Goal: Task Accomplishment & Management: Use online tool/utility

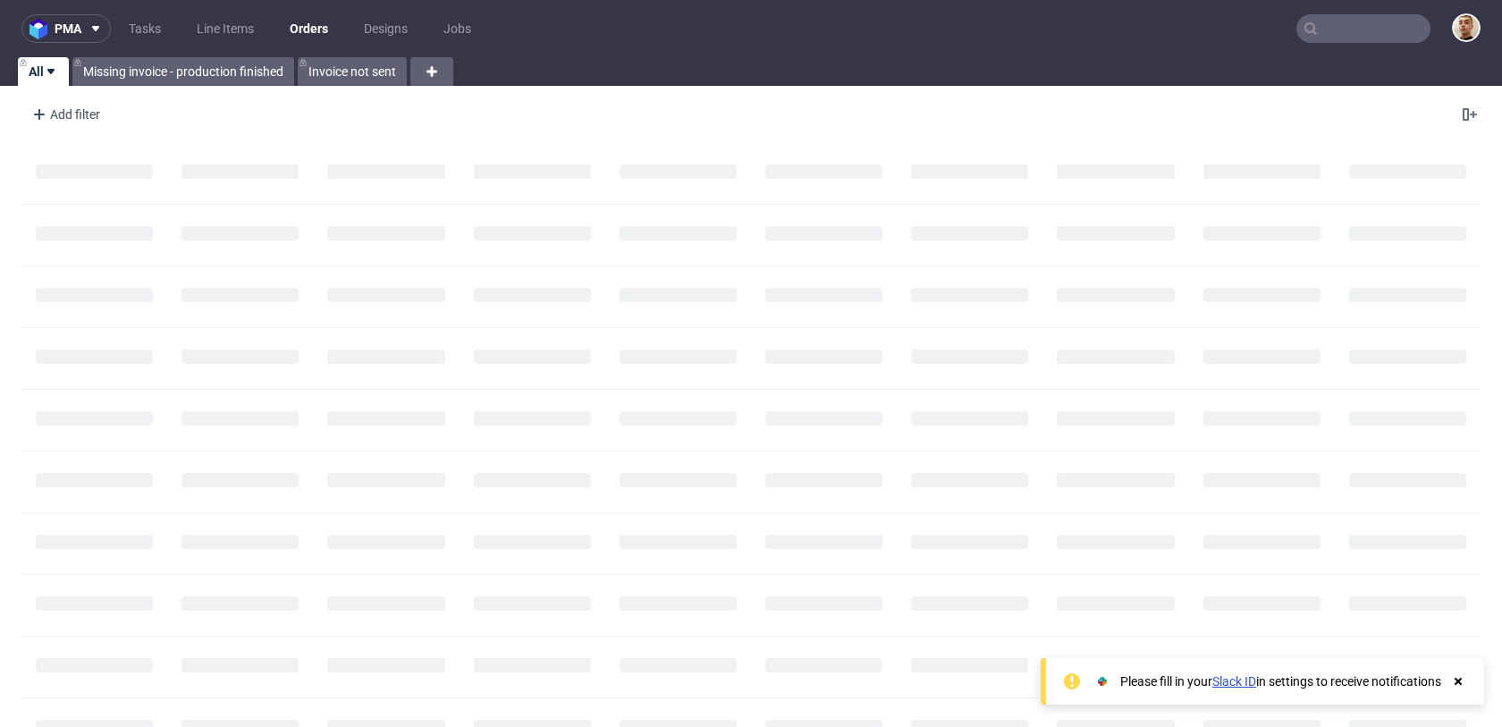
drag, startPoint x: 1395, startPoint y: 29, endPoint x: 1397, endPoint y: 18, distance: 10.9
click at [1394, 29] on input "text" at bounding box center [1363, 28] width 134 height 29
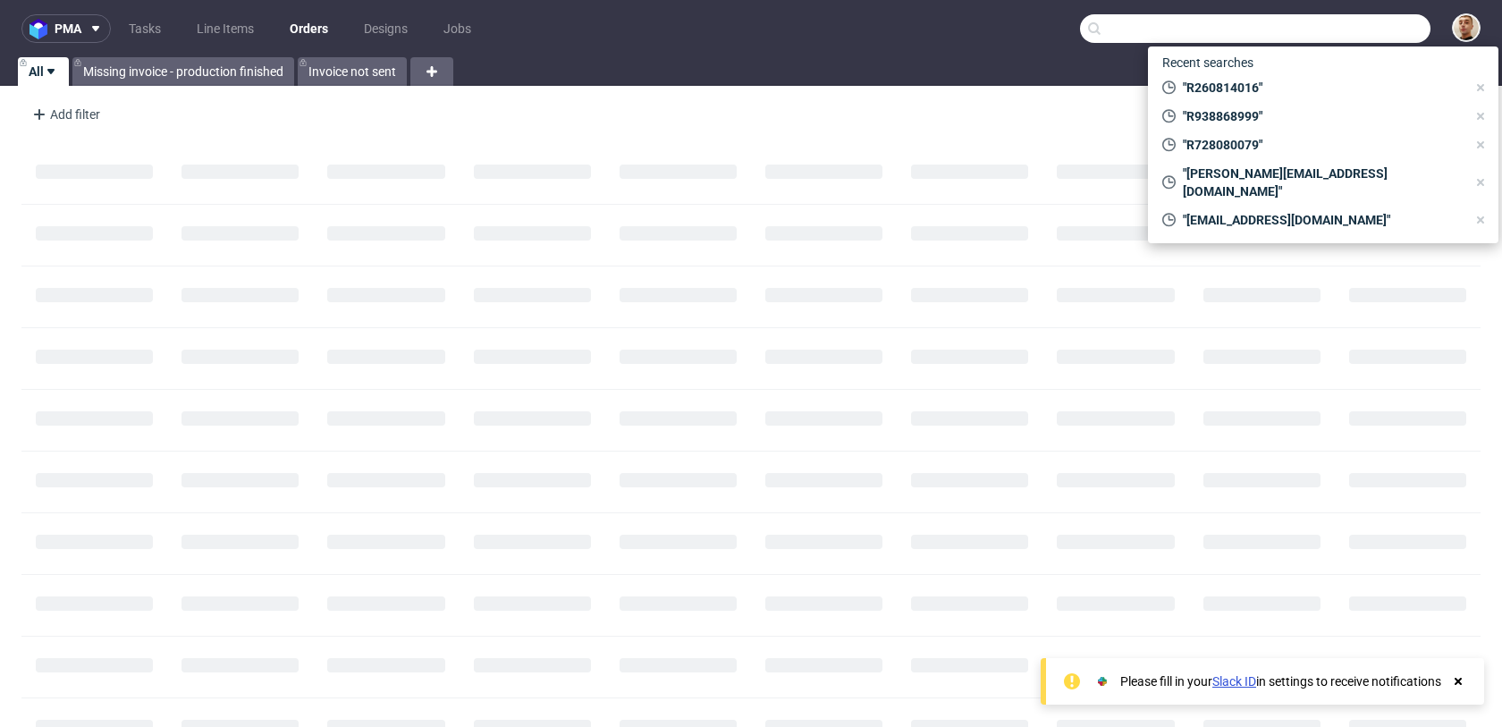
paste input "R260814016"
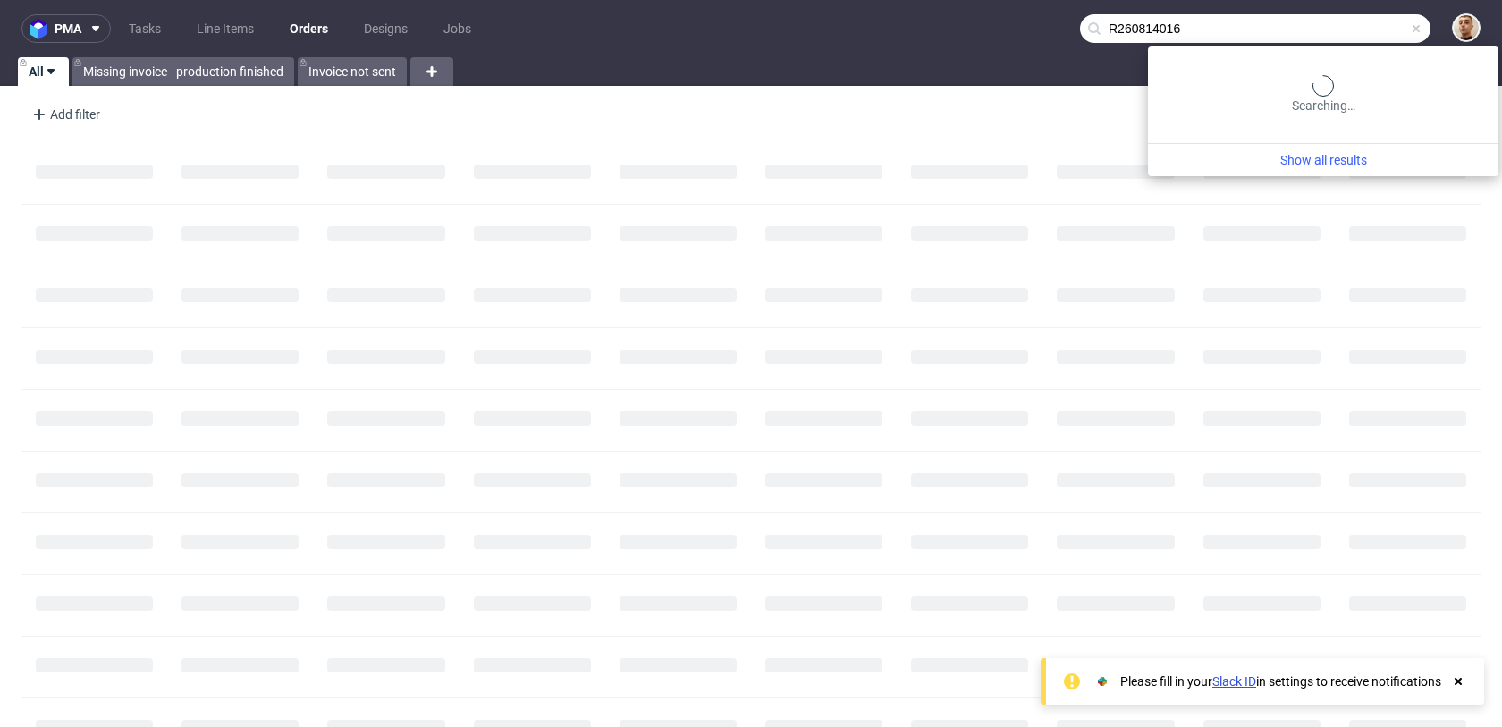
type input "R260814016"
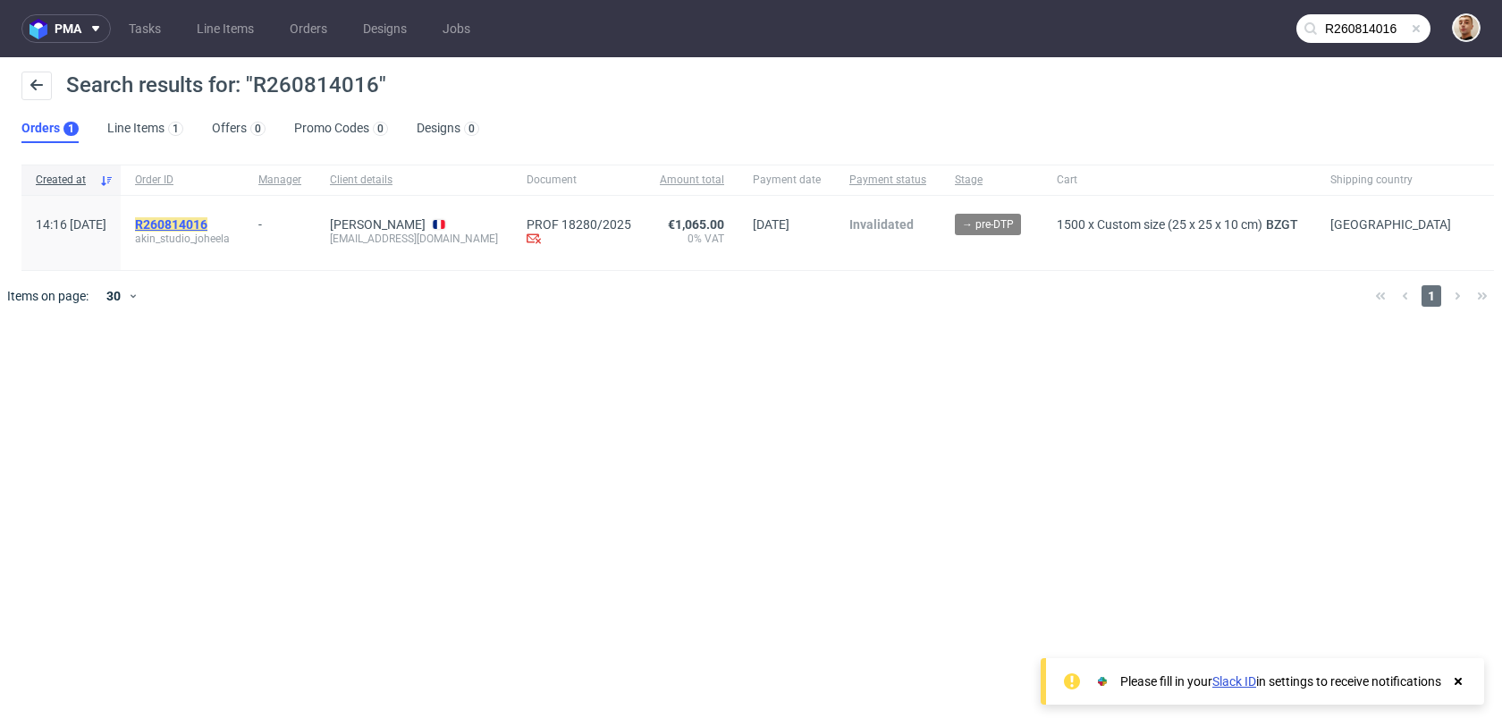
click at [207, 224] on mark "R260814016" at bounding box center [171, 224] width 72 height 14
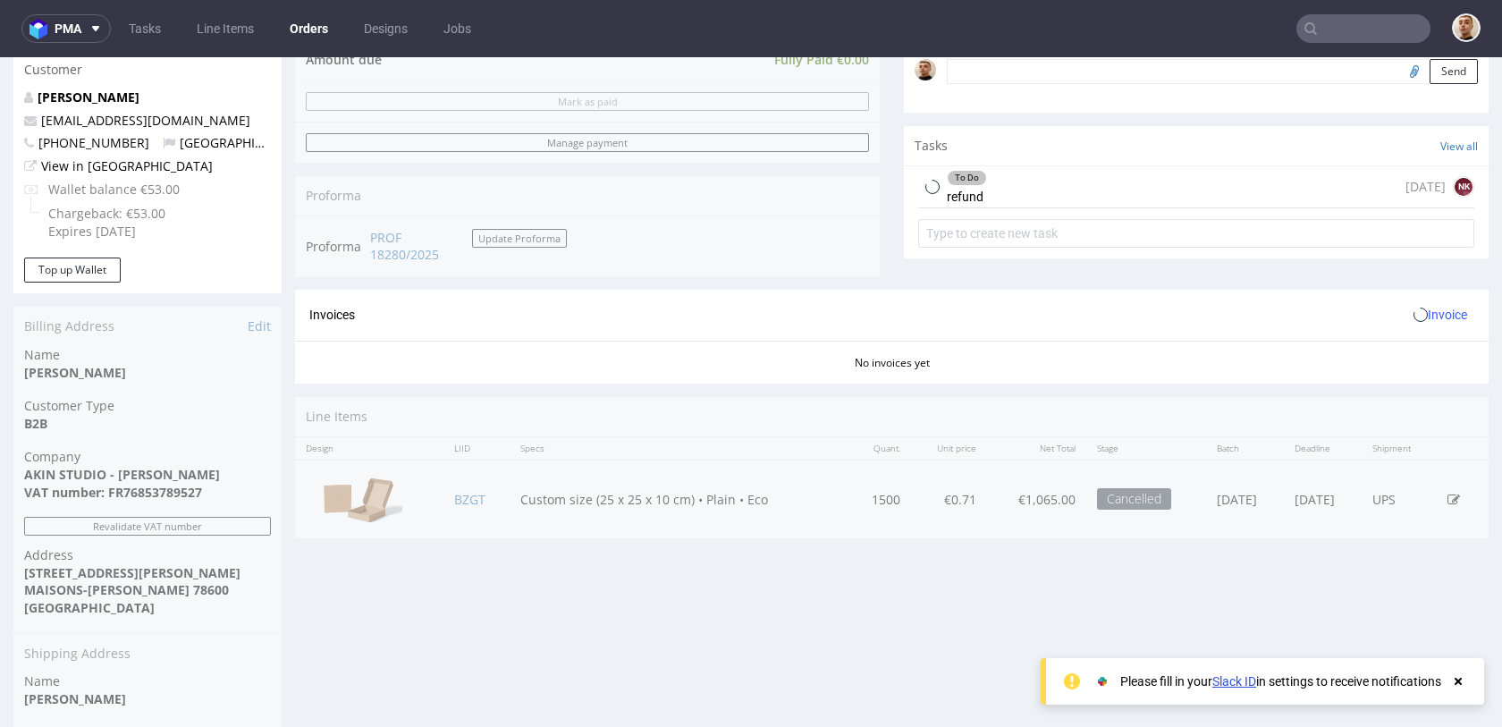
scroll to position [669, 0]
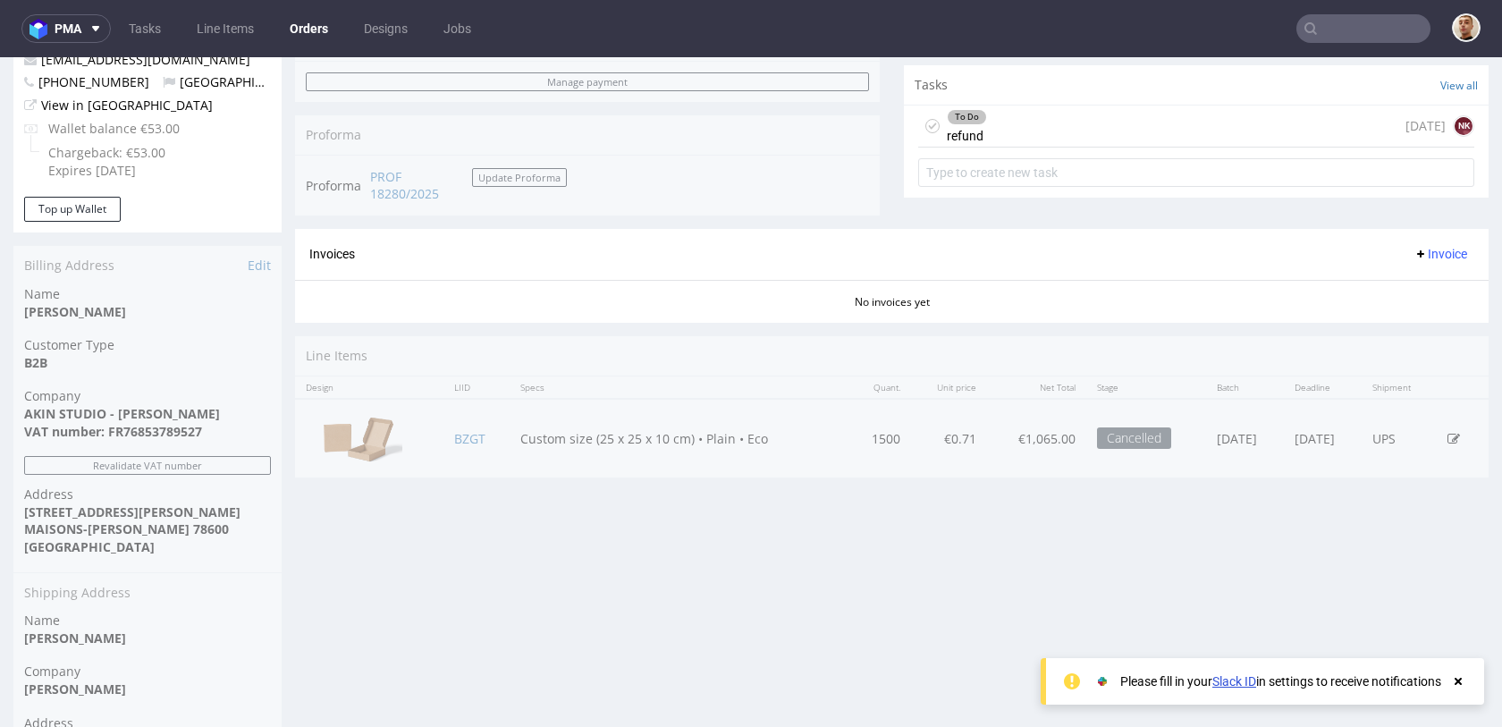
click at [1322, 29] on input "text" at bounding box center [1363, 28] width 134 height 29
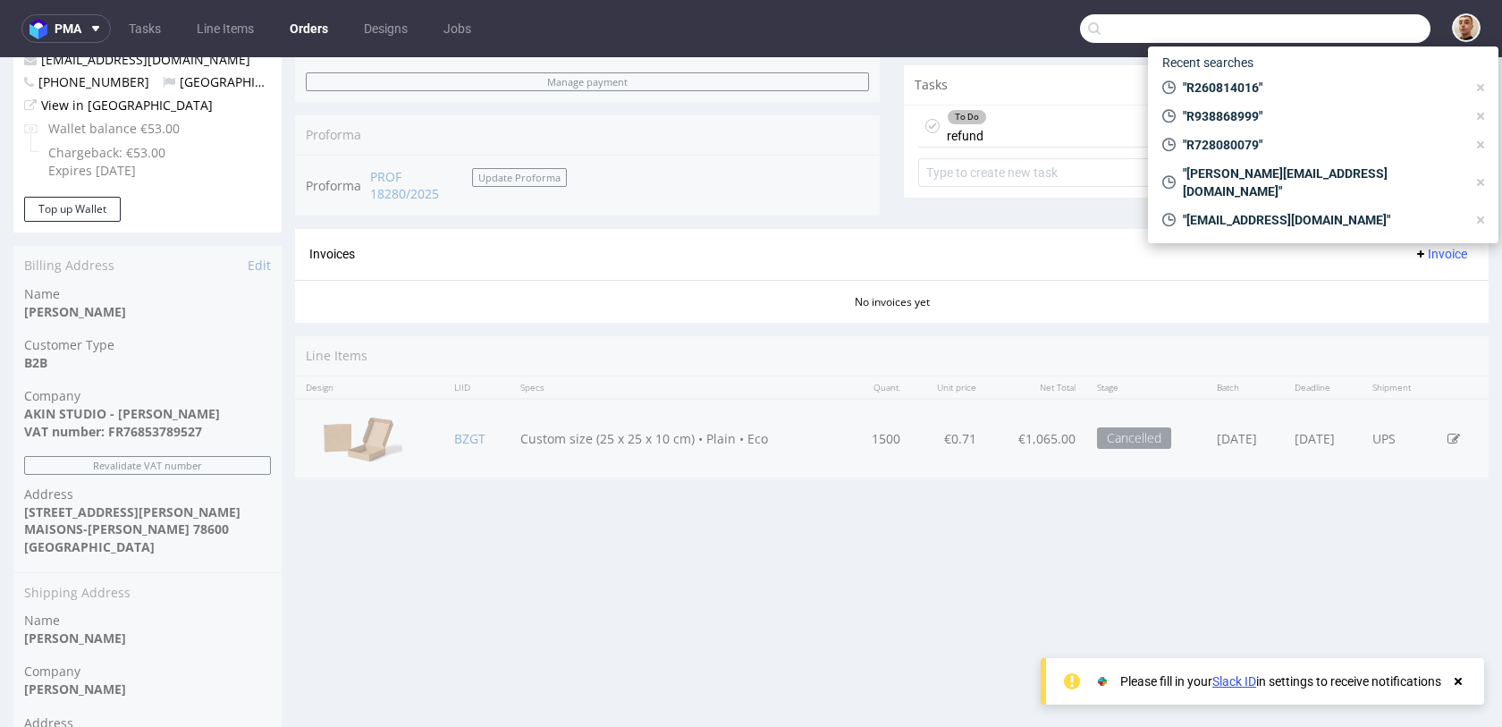
paste input "R728080079"
type input "R728080079"
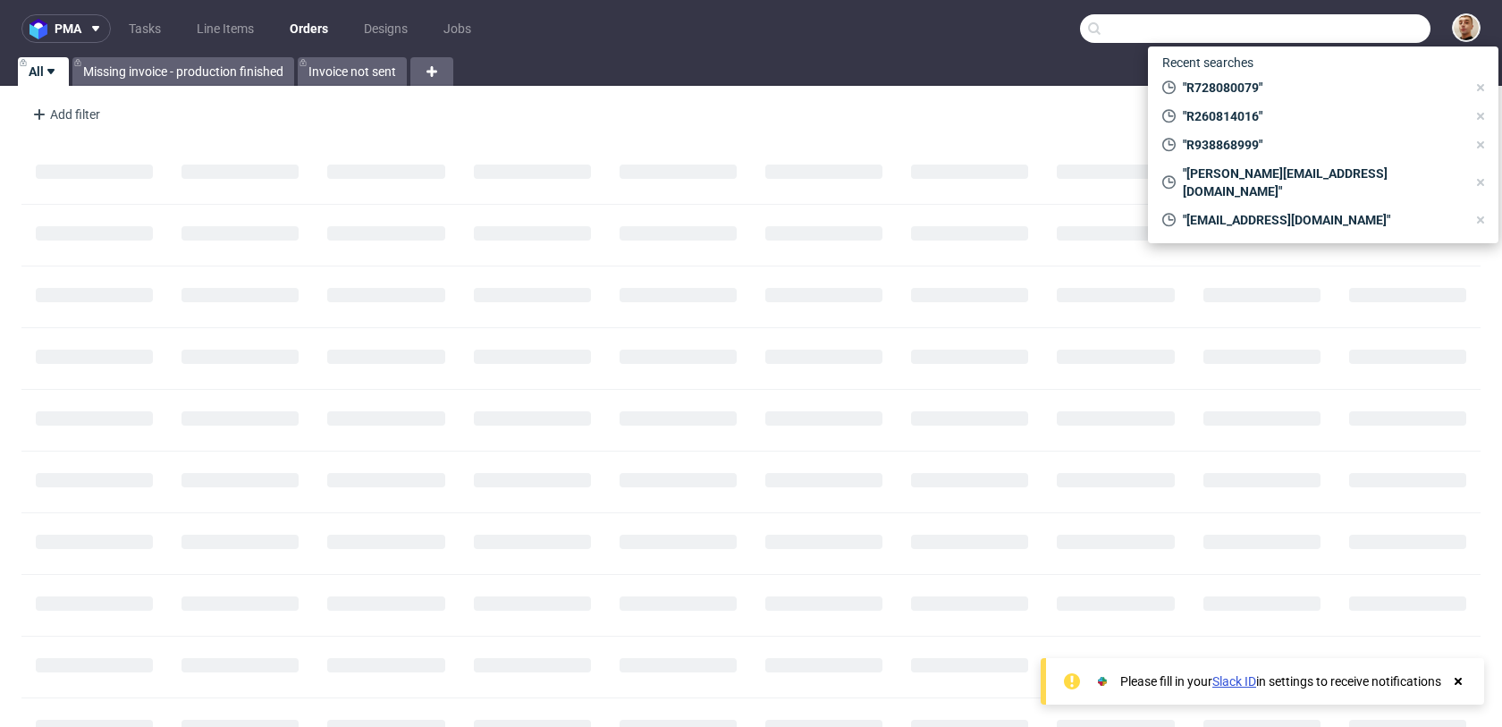
click at [1370, 19] on input "text" at bounding box center [1255, 28] width 350 height 29
paste input "R560787817"
type input "R560787817"
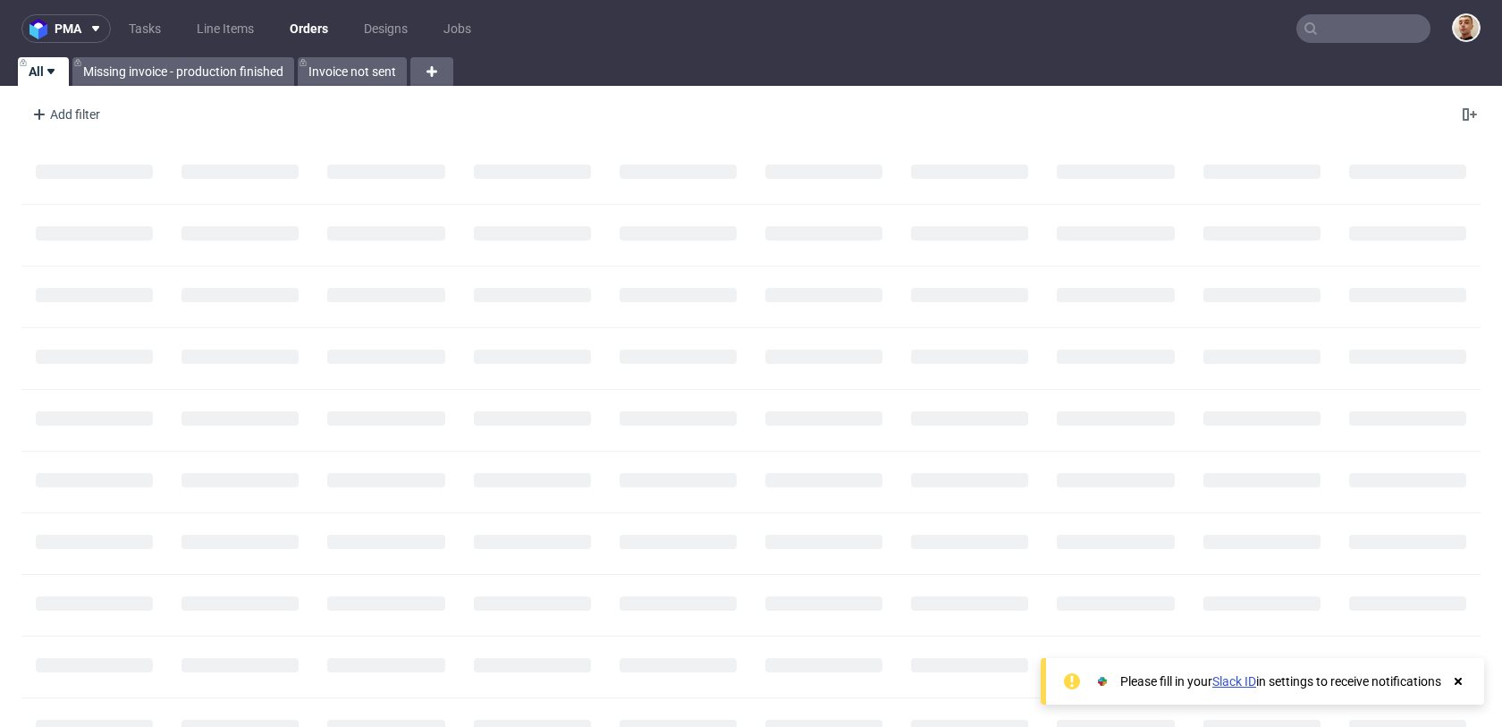
click at [1311, 38] on input "text" at bounding box center [1363, 28] width 134 height 29
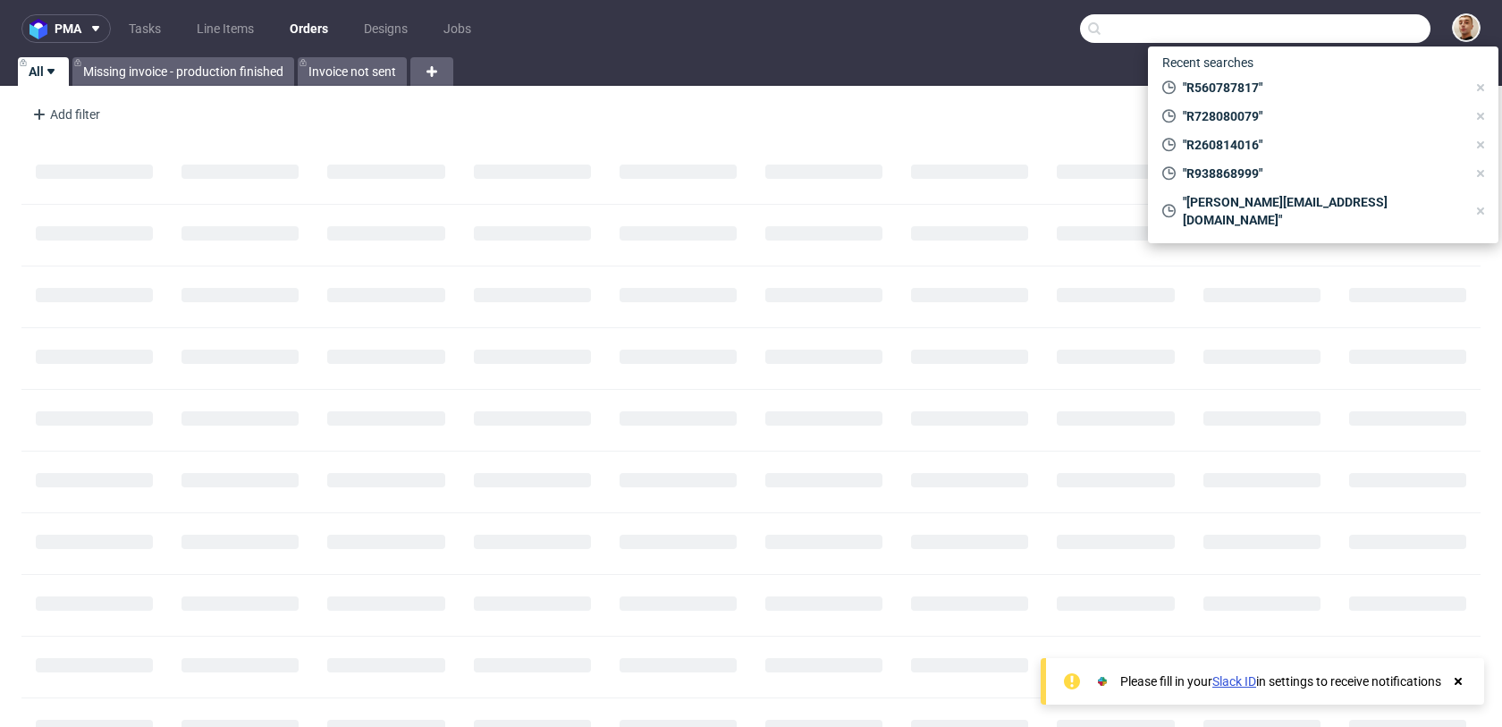
paste input "R253135721"
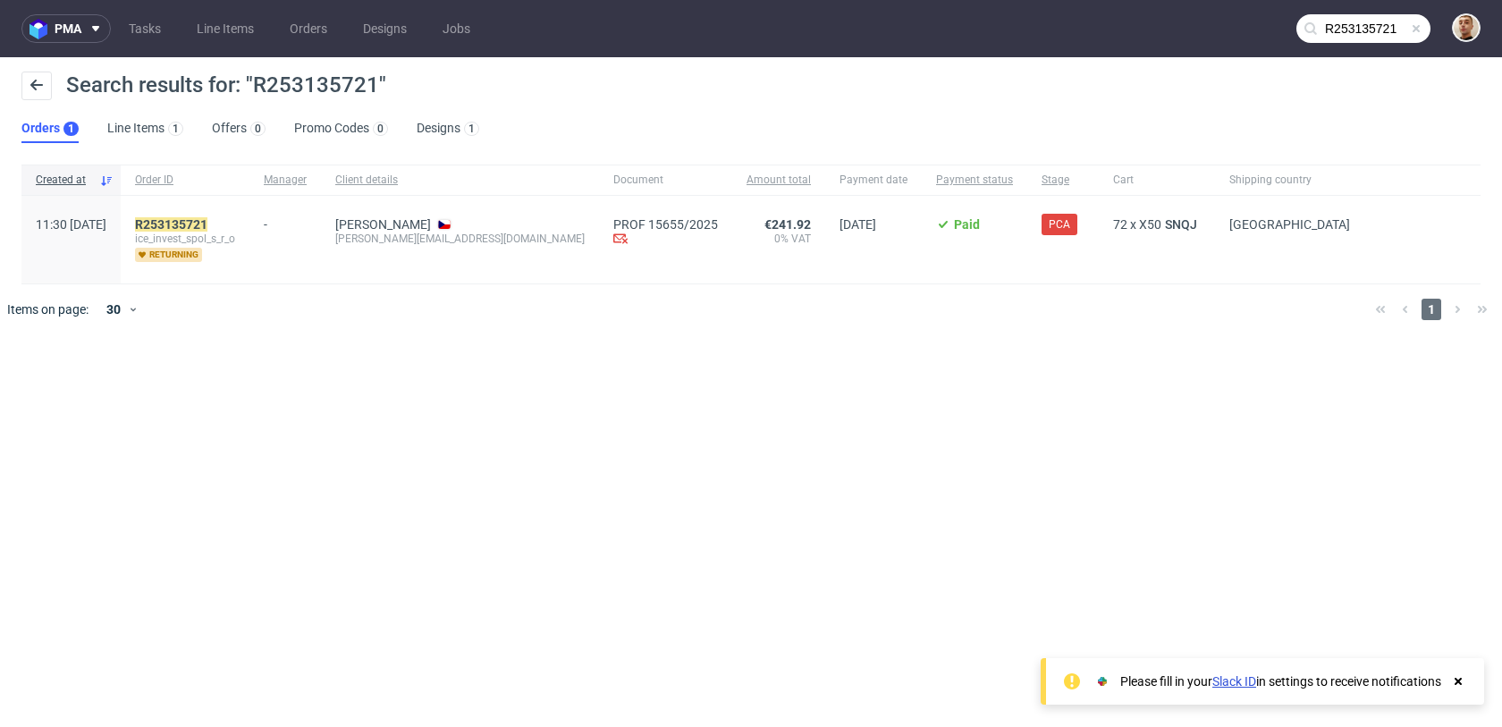
click at [1346, 27] on input "R253135721" at bounding box center [1363, 28] width 134 height 29
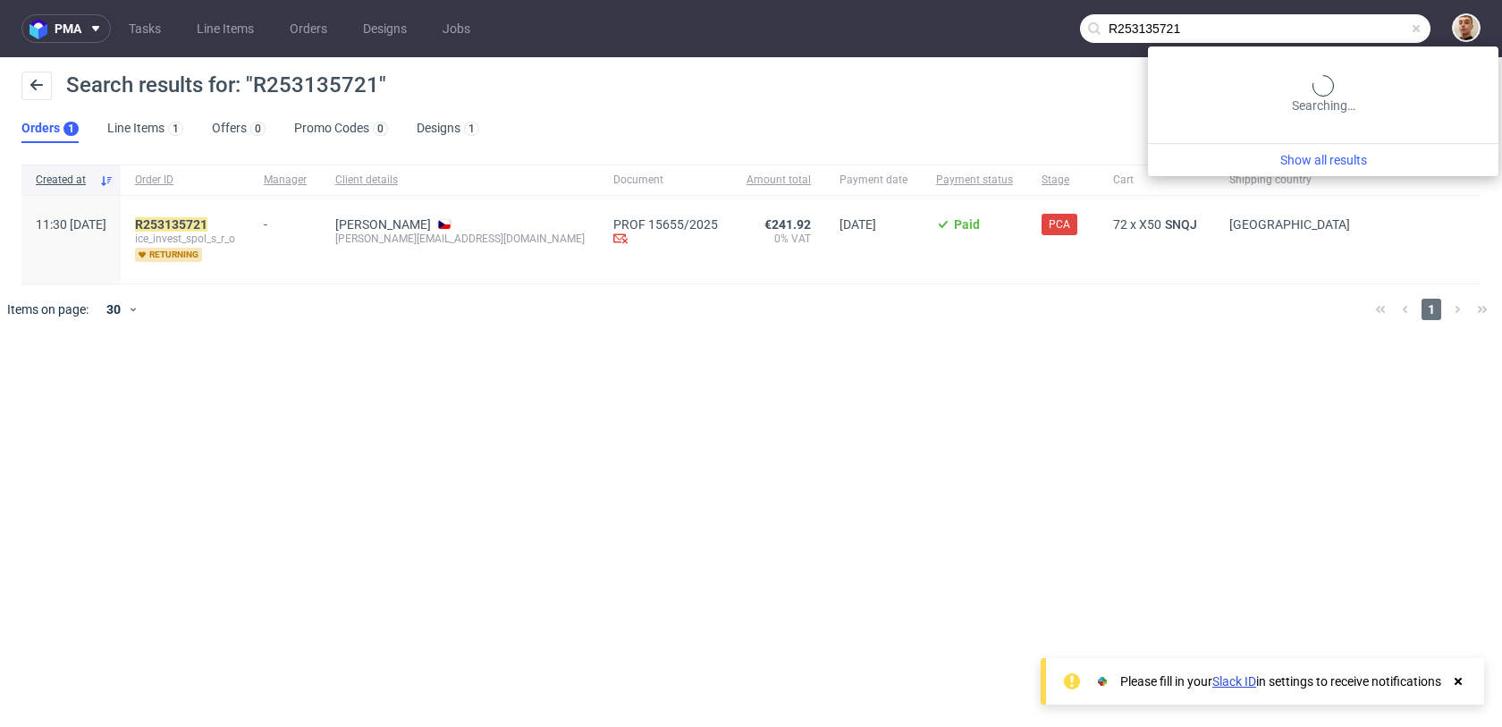
click at [1346, 27] on input "R253135721" at bounding box center [1255, 28] width 350 height 29
paste input "938868999"
type input "R938868999"
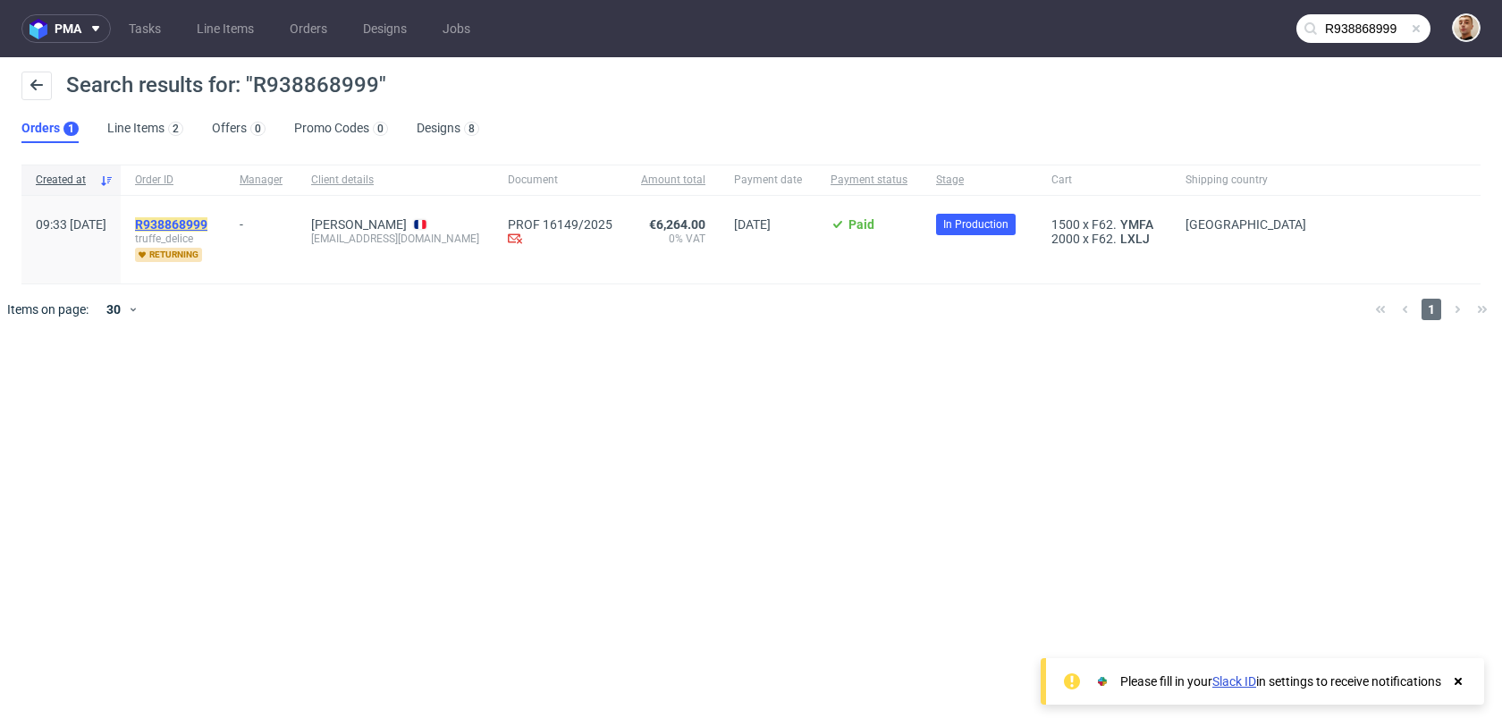
click at [207, 218] on mark "R938868999" at bounding box center [171, 224] width 72 height 14
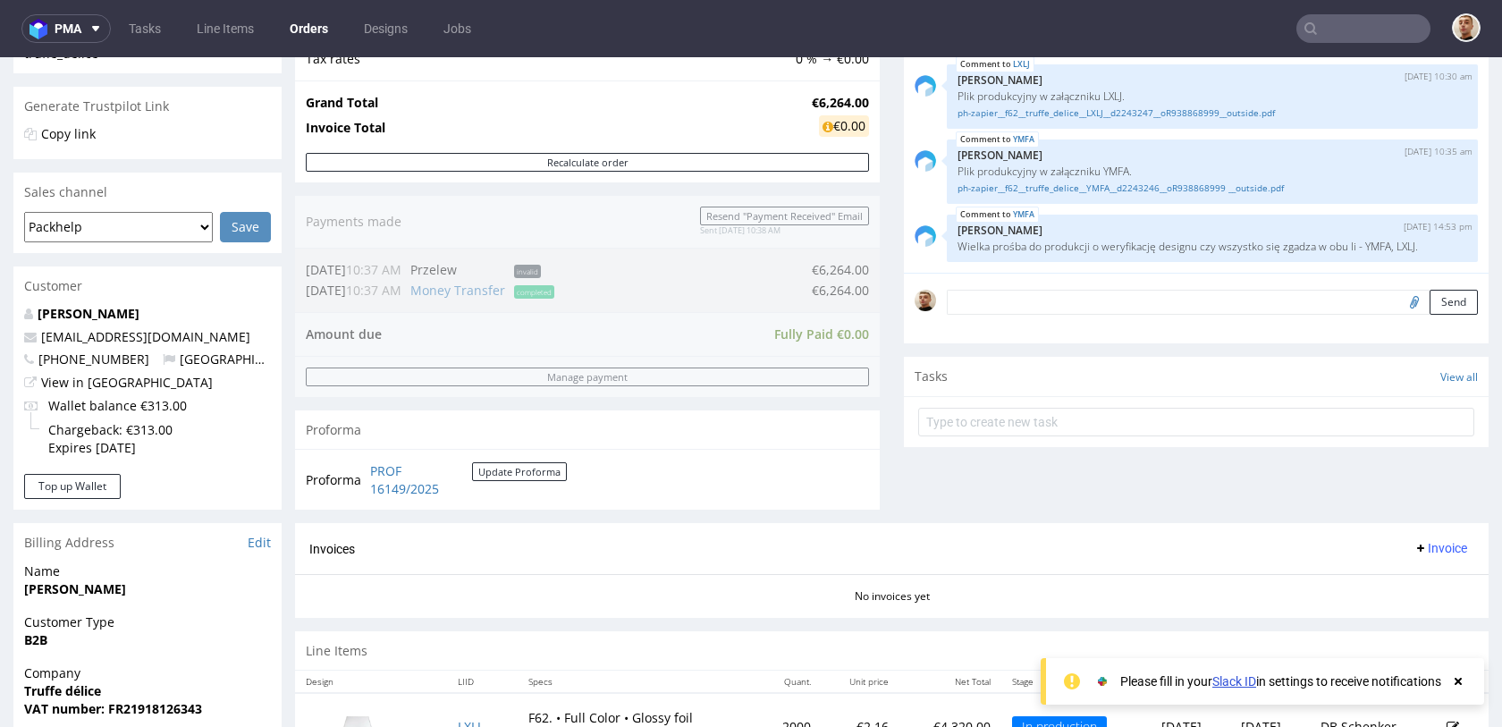
scroll to position [846, 0]
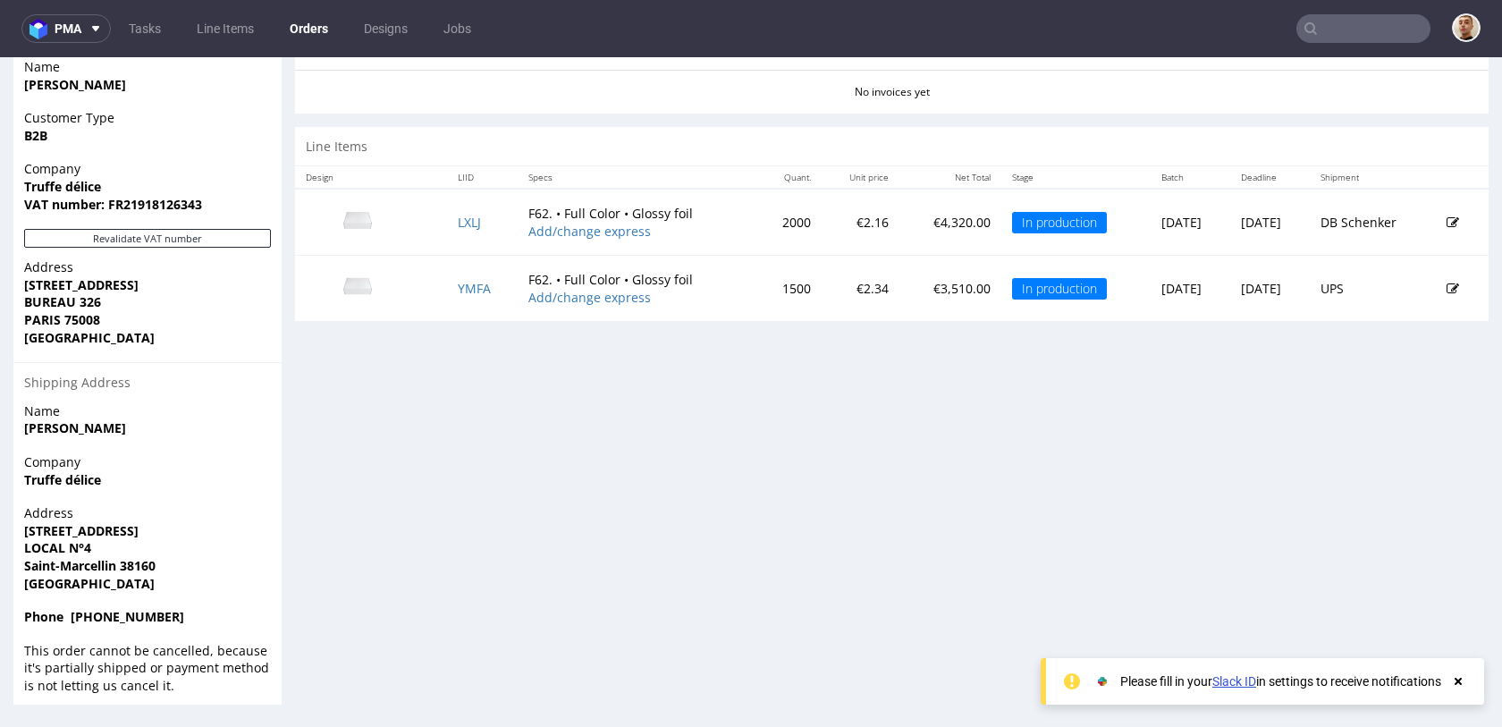
click at [1357, 43] on nav "pma Tasks Line Items Orders Designs Jobs" at bounding box center [751, 28] width 1502 height 57
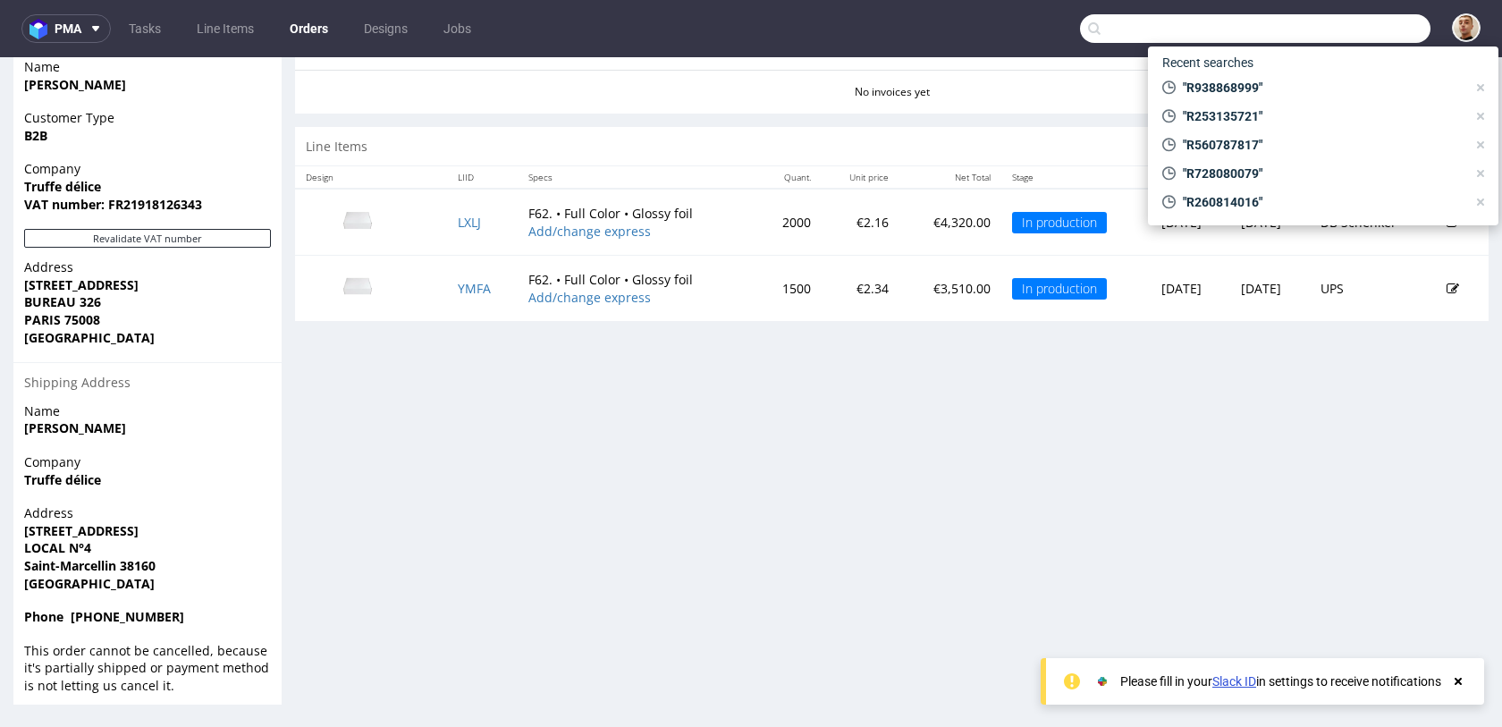
click at [1361, 36] on input "text" at bounding box center [1255, 28] width 350 height 29
paste input "R722045362"
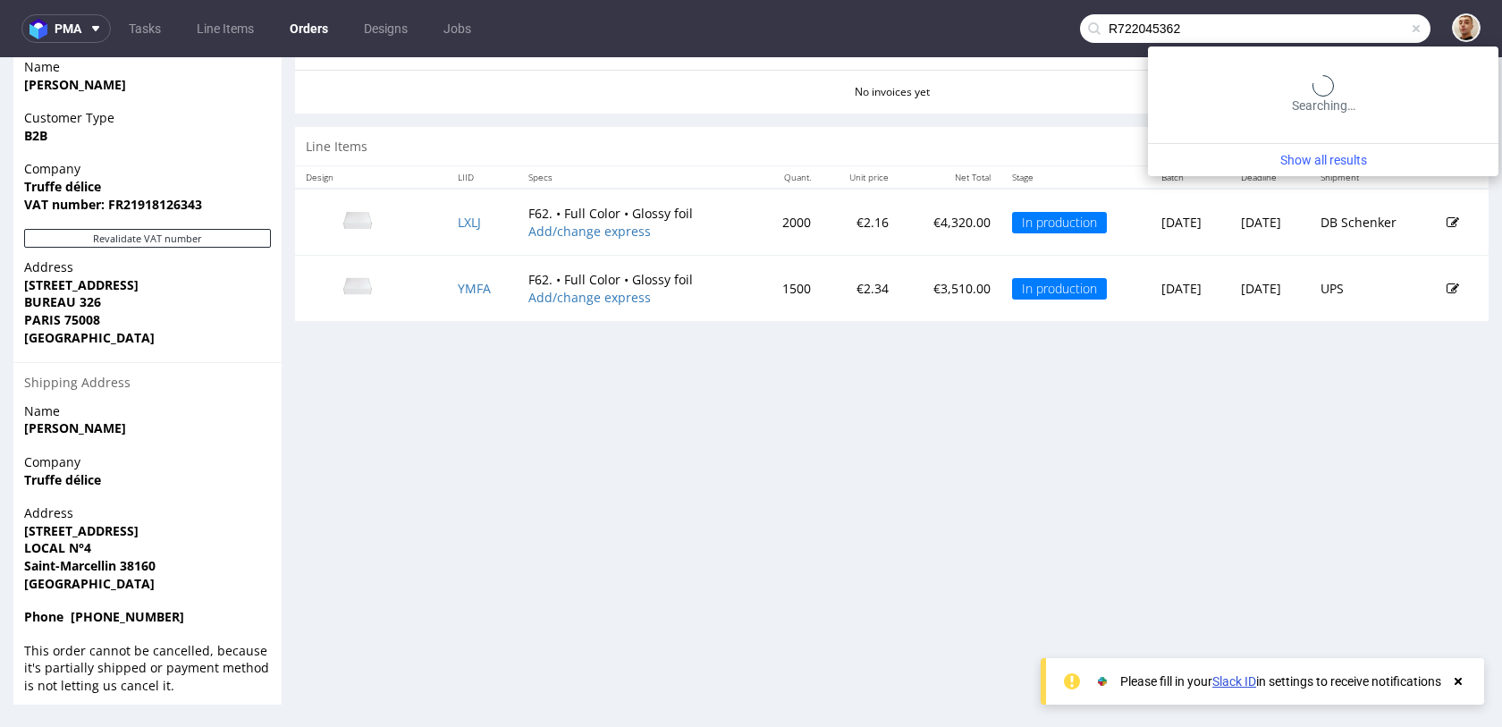
type input "R722045362"
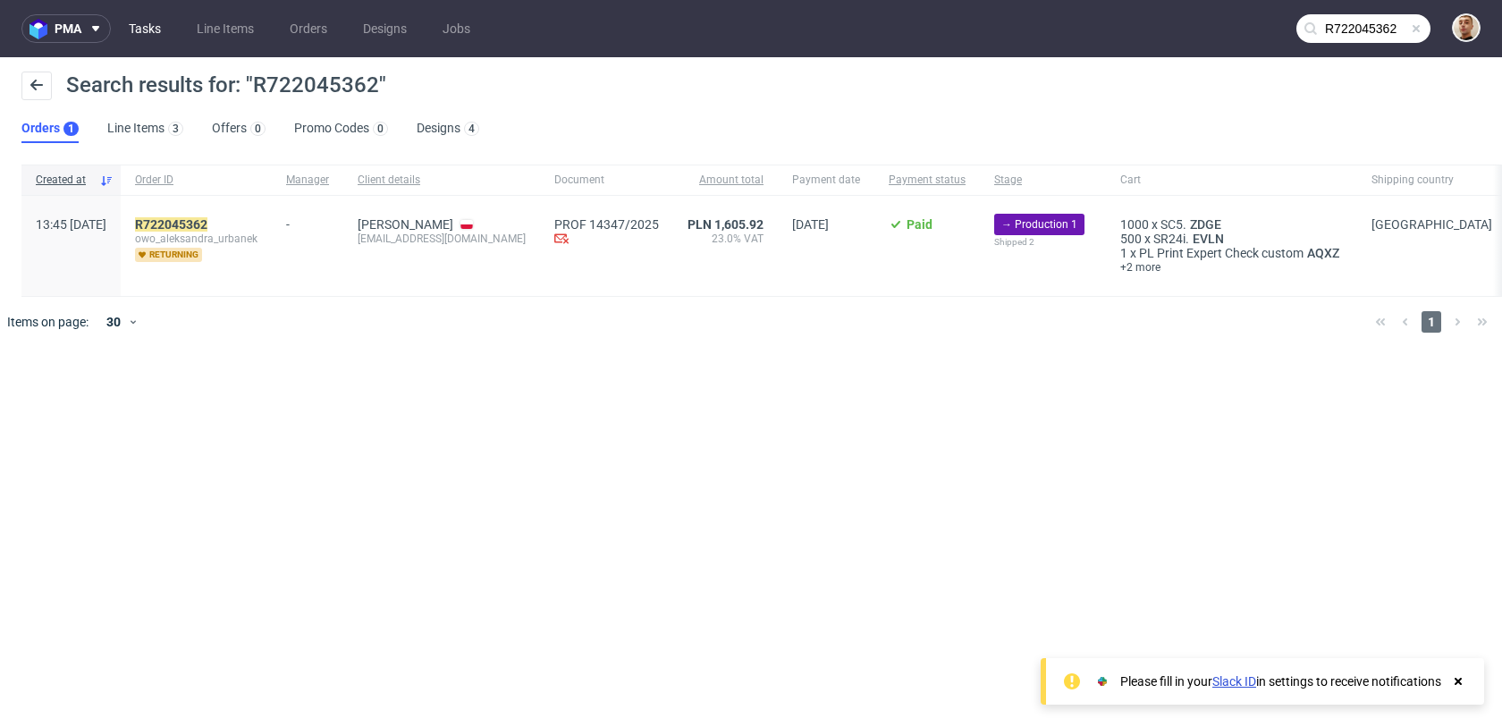
click at [144, 36] on link "Tasks" at bounding box center [145, 28] width 54 height 29
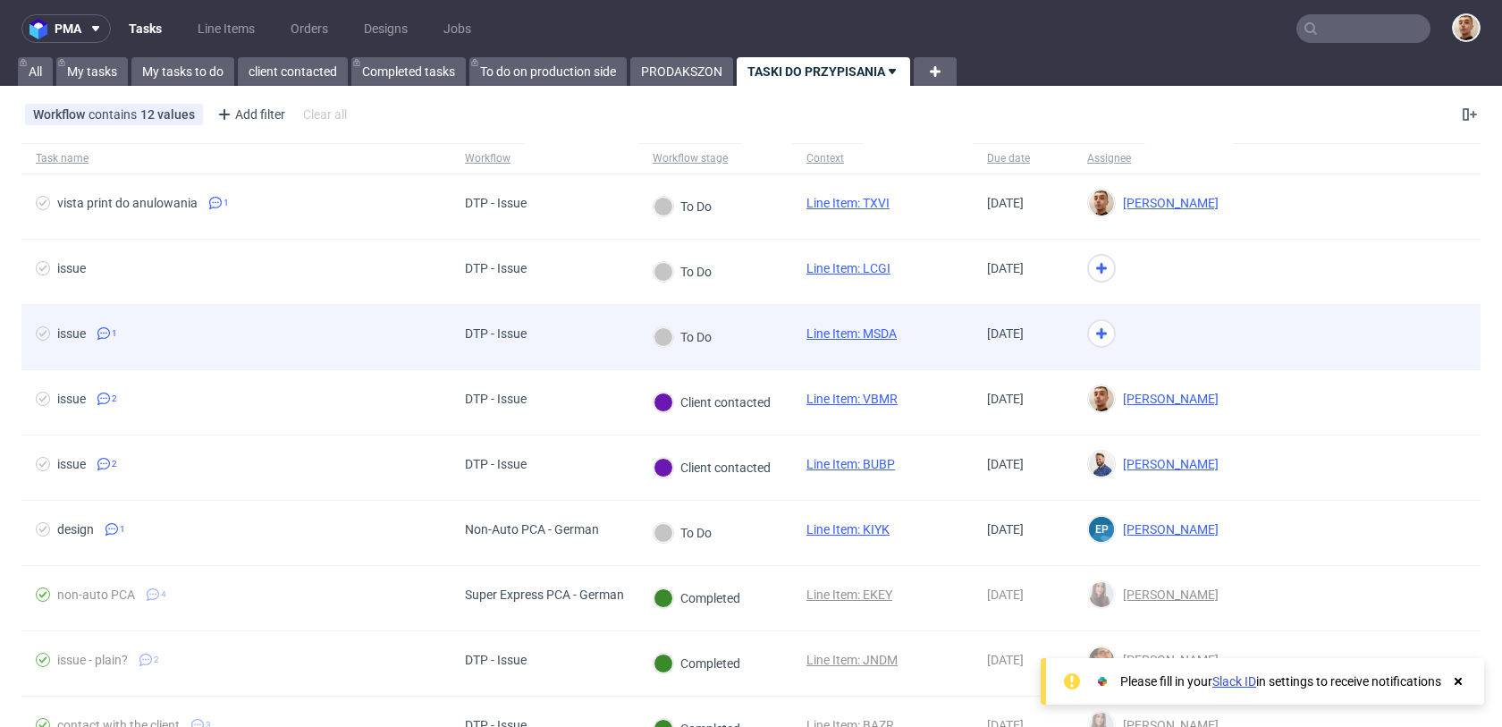
click at [325, 353] on div "issue 1" at bounding box center [235, 337] width 429 height 64
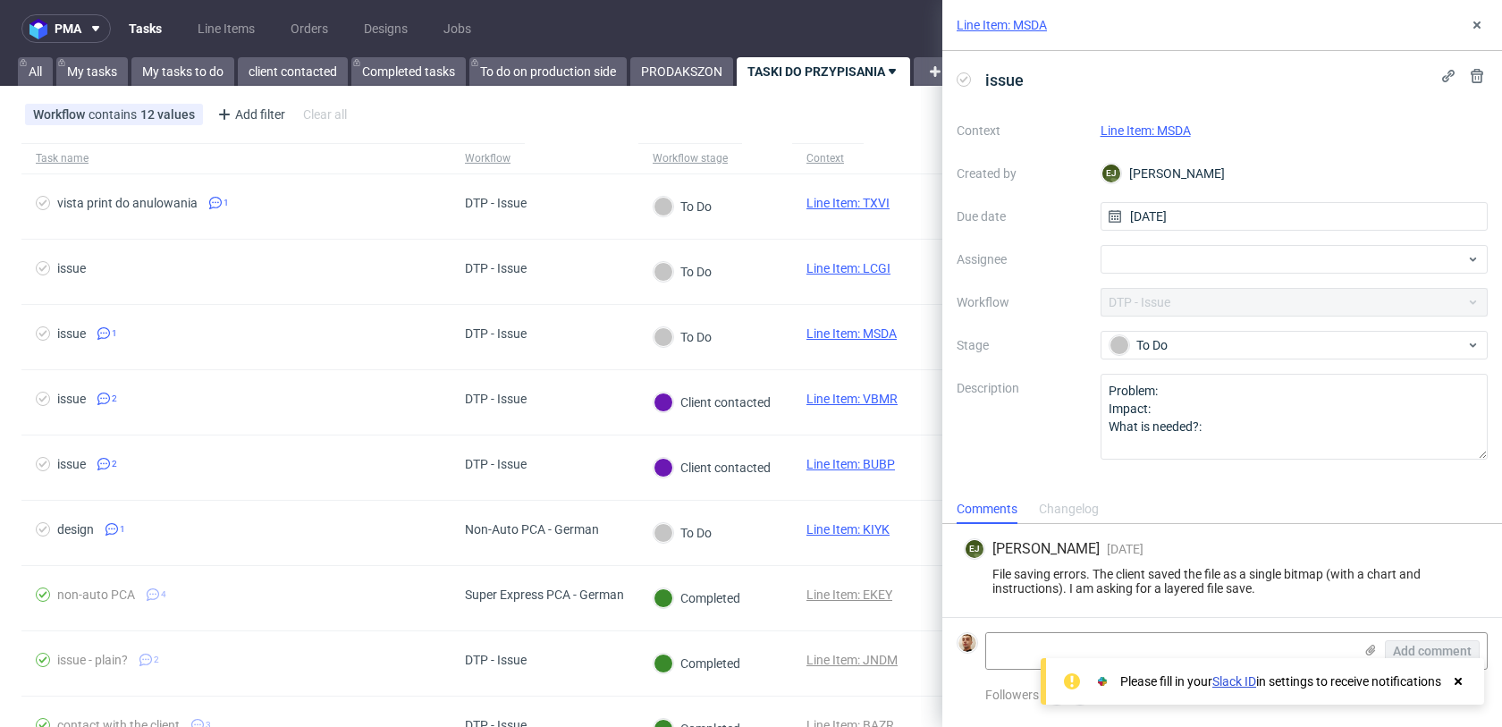
click at [1134, 127] on link "Line Item: MSDA" at bounding box center [1145, 130] width 90 height 14
click at [1127, 254] on div at bounding box center [1294, 259] width 388 height 29
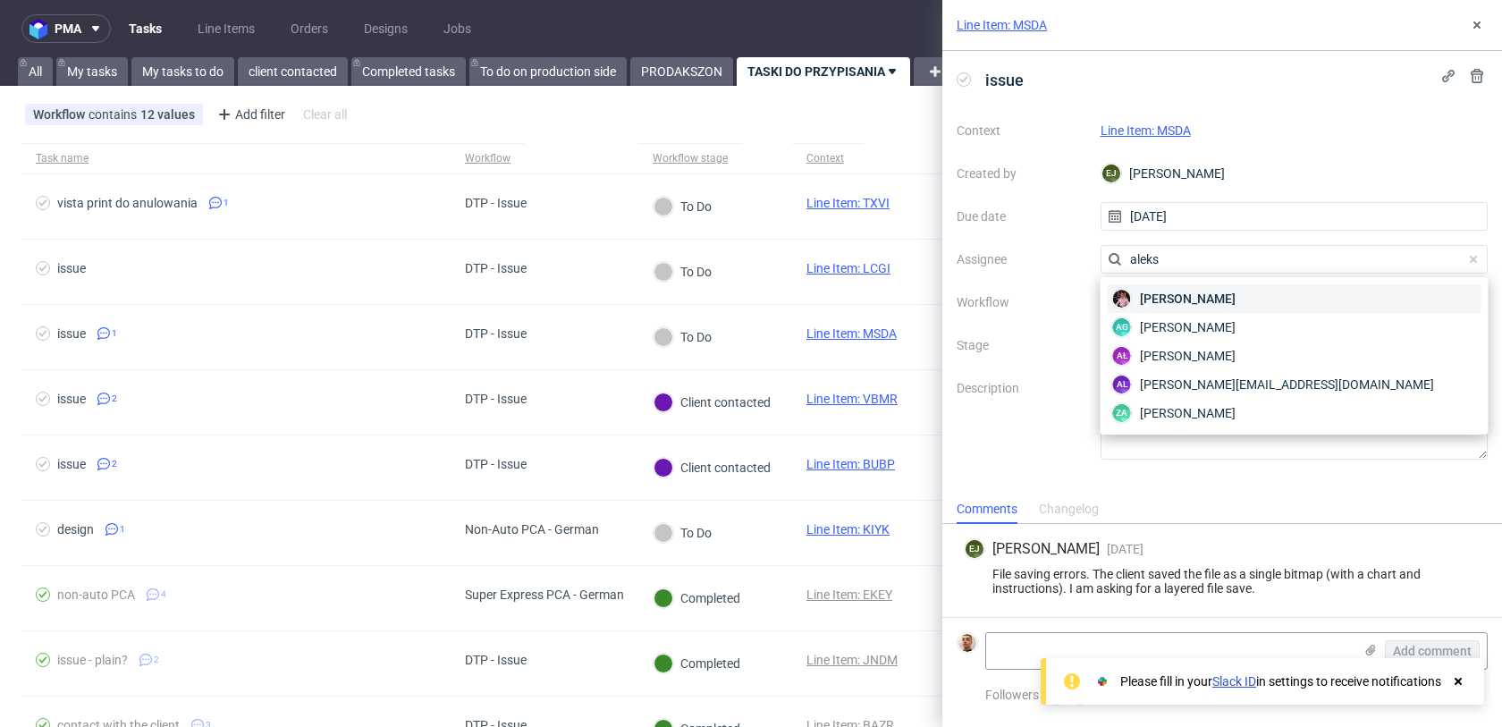
type input "aleks"
click at [1137, 300] on div "Aleks Ziemkowski" at bounding box center [1295, 298] width 374 height 29
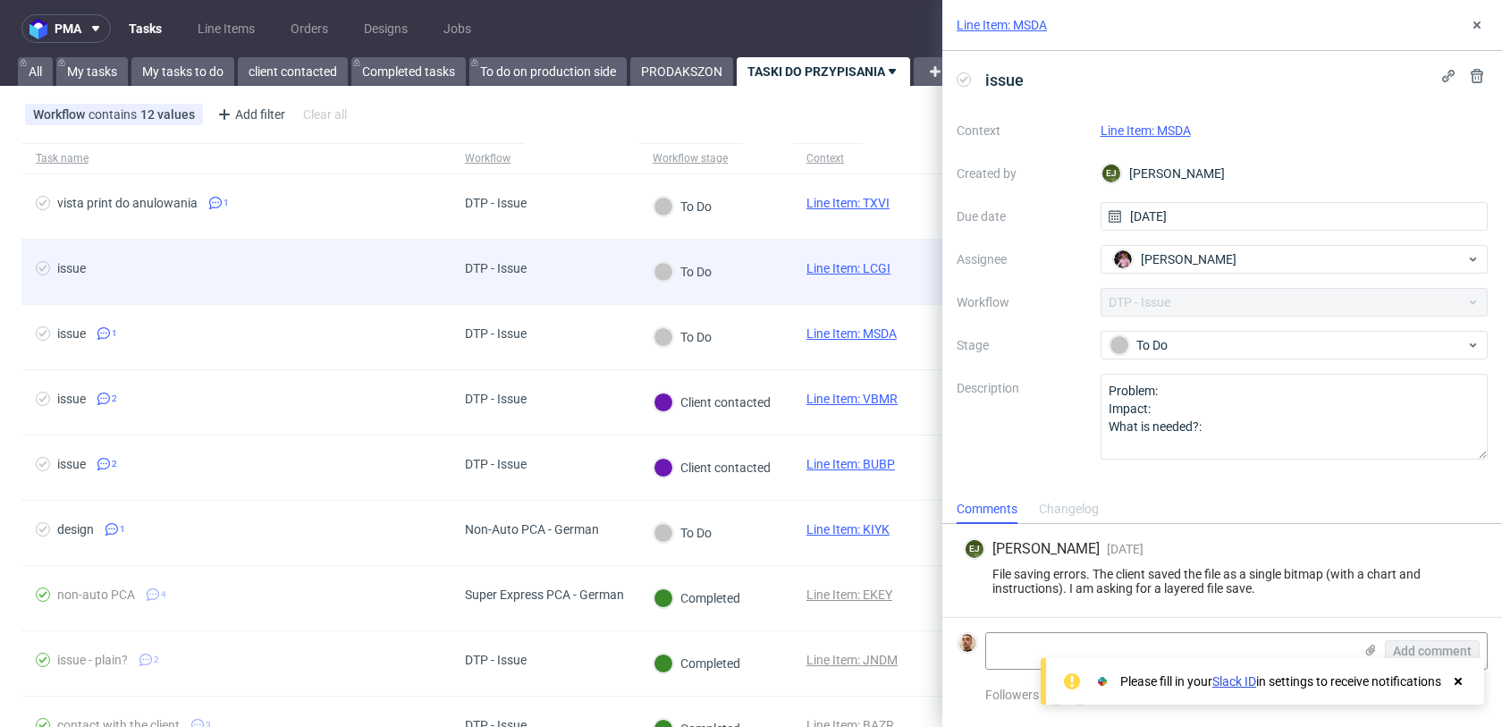
click at [700, 283] on div "To Do" at bounding box center [682, 272] width 88 height 64
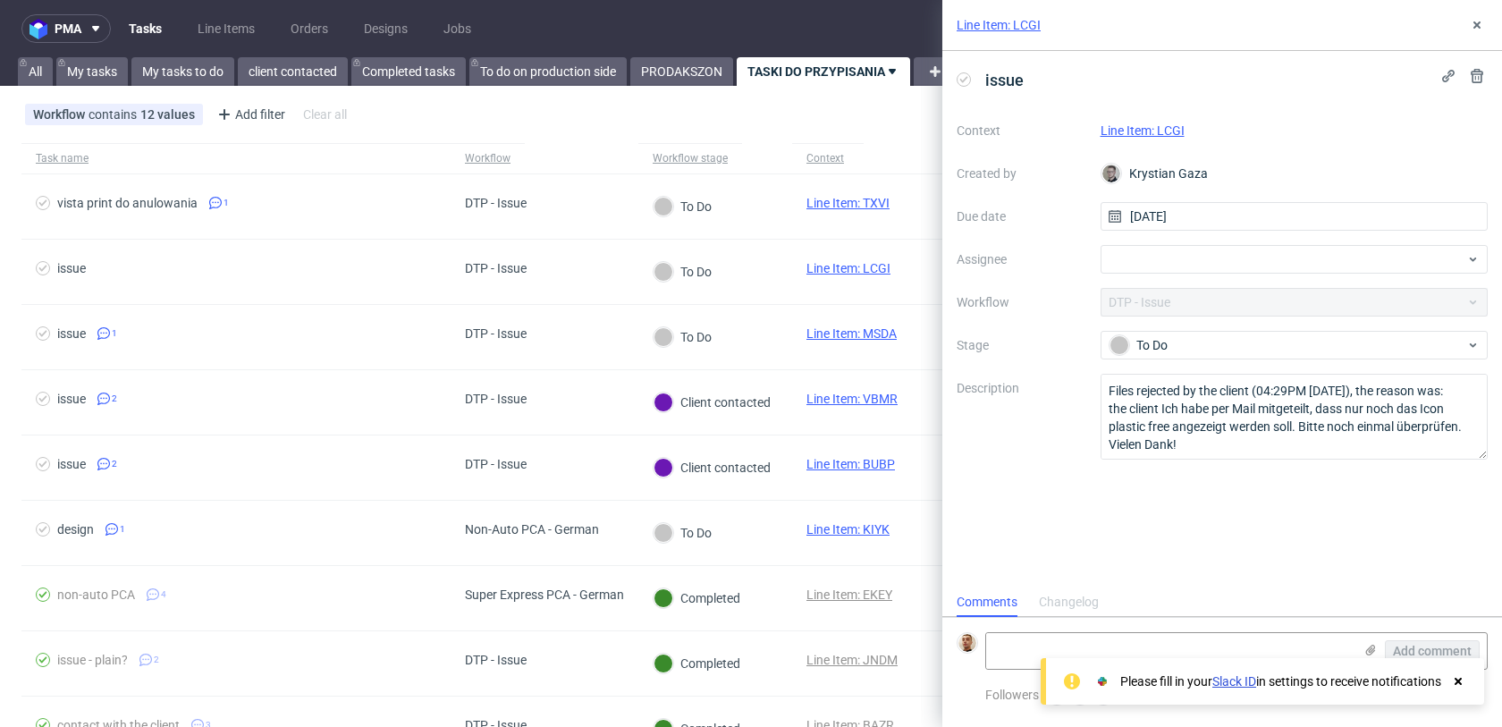
scroll to position [14, 0]
click at [1133, 131] on link "Line Item: LCGI" at bounding box center [1142, 130] width 84 height 14
click at [1131, 255] on div at bounding box center [1294, 259] width 388 height 29
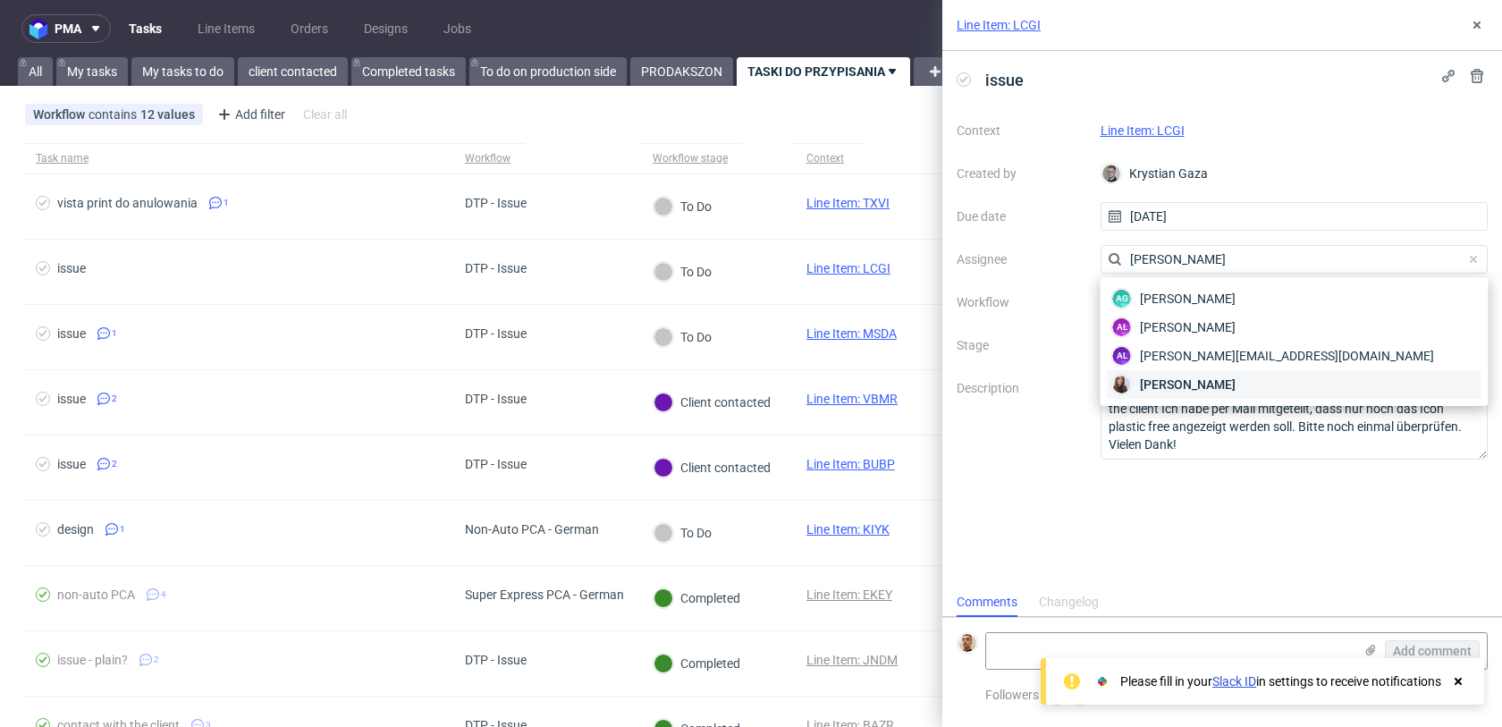
type input "sandra"
click at [1181, 378] on span "Sandra Beśka" at bounding box center [1188, 384] width 96 height 18
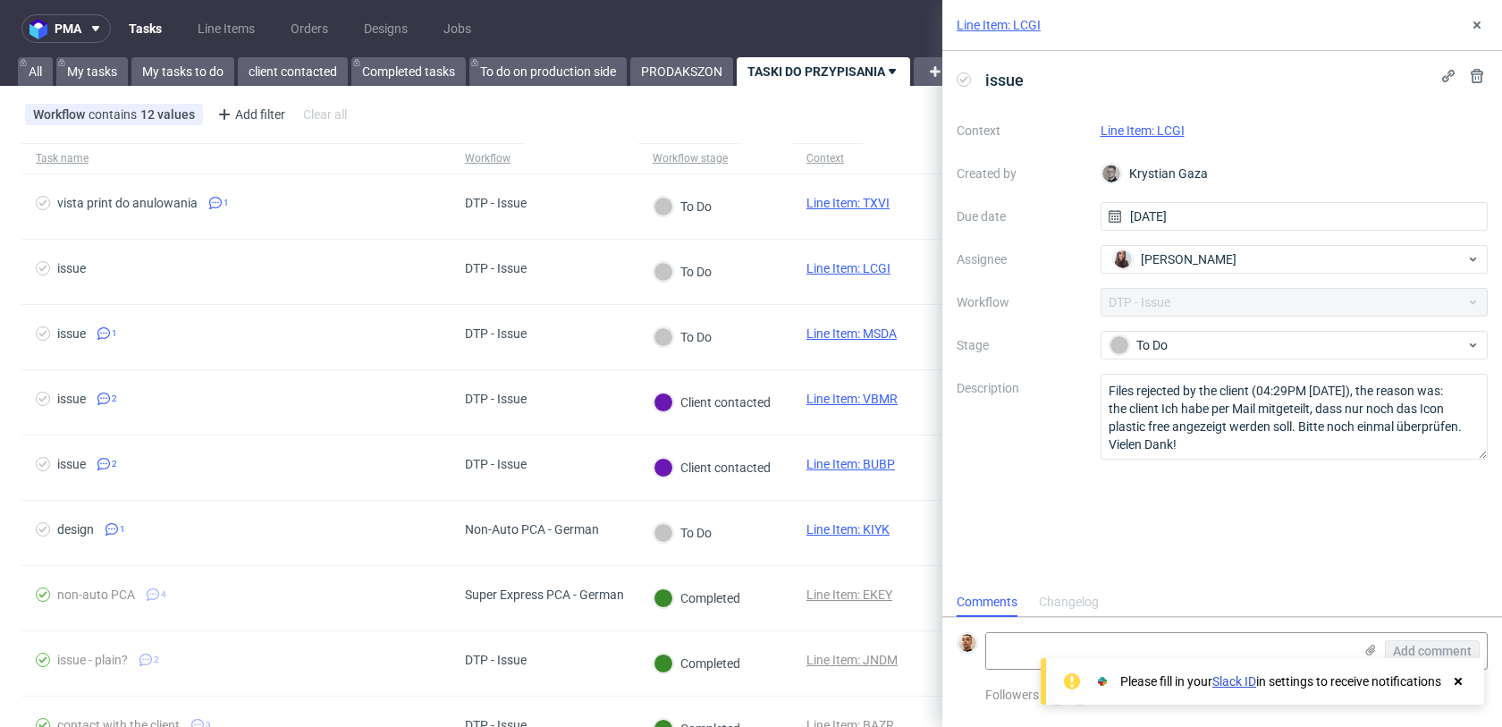
click at [1481, 13] on div "Line Item: LCGI" at bounding box center [1222, 25] width 560 height 51
click at [1479, 29] on icon at bounding box center [1477, 25] width 14 height 14
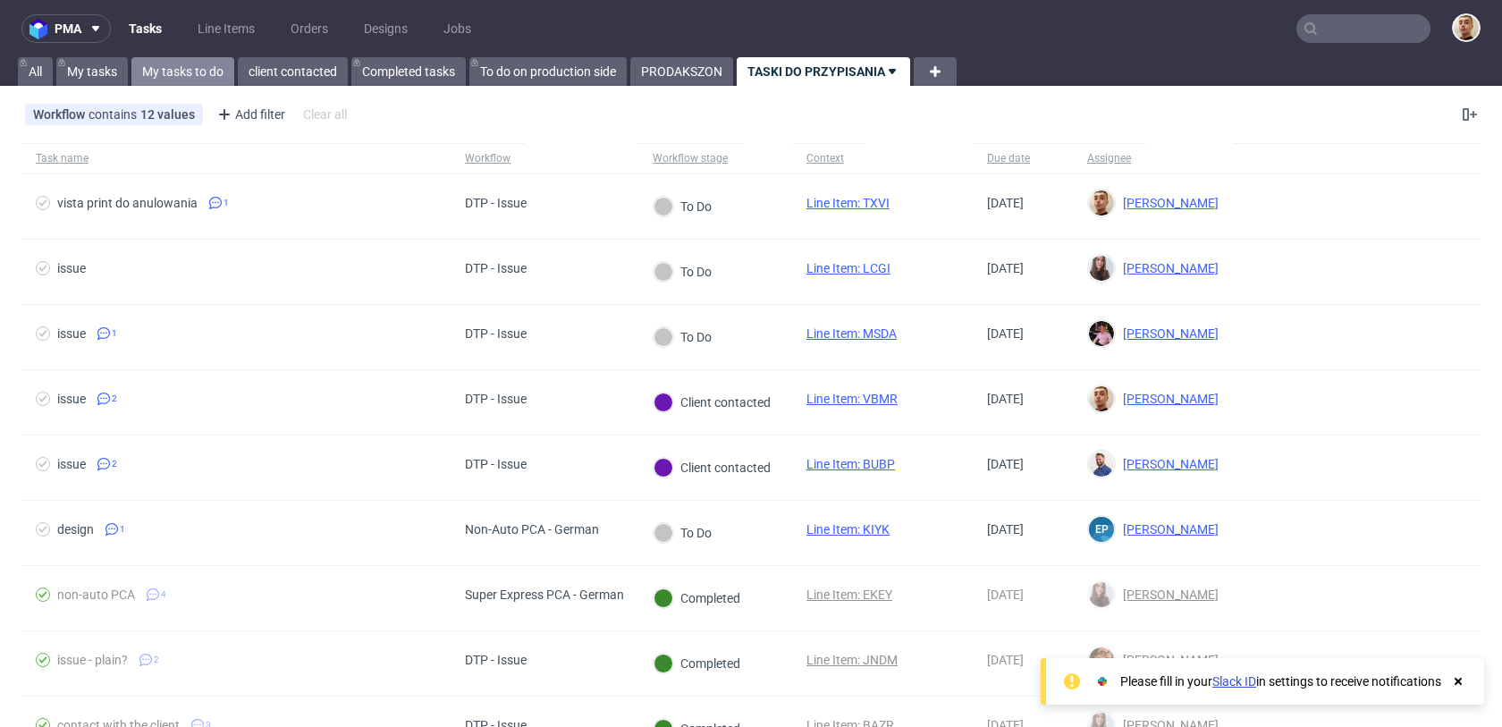
click at [225, 61] on link "My tasks to do" at bounding box center [182, 71] width 103 height 29
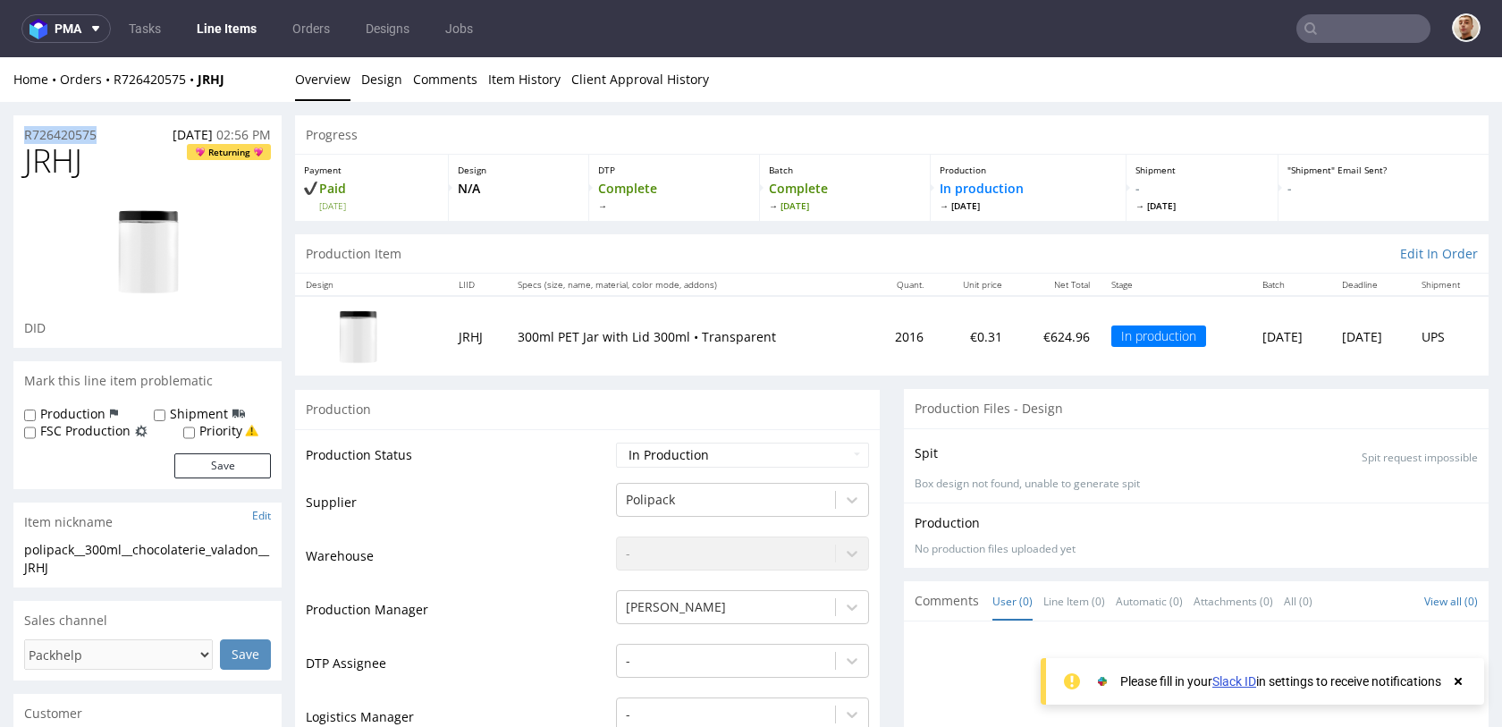
drag, startPoint x: 111, startPoint y: 133, endPoint x: 3, endPoint y: 131, distance: 108.2
copy p "R726420575"
